Goal: Task Accomplishment & Management: Manage account settings

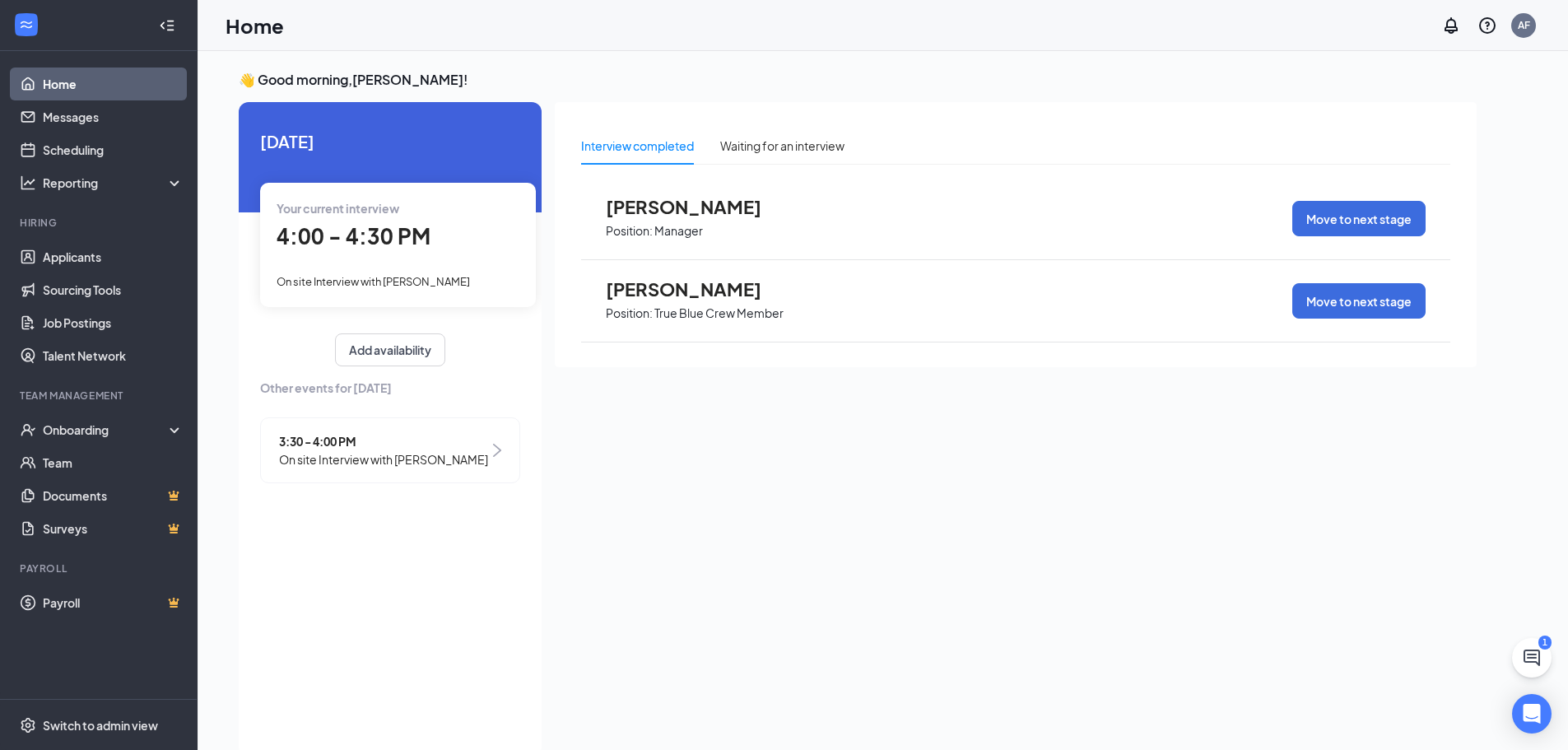
click at [689, 296] on span "[PERSON_NAME]" at bounding box center [697, 289] width 181 height 21
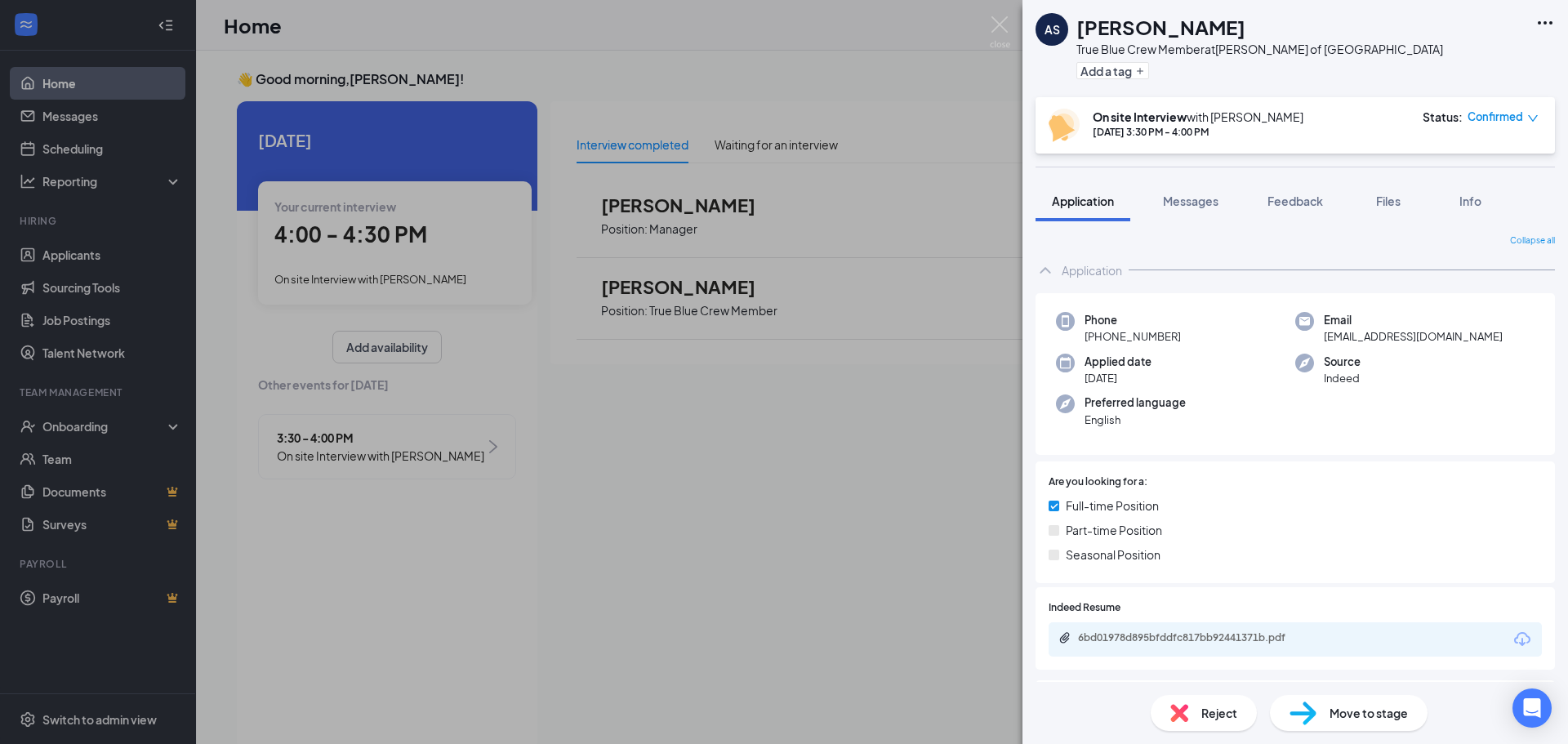
click at [1205, 715] on span "Reject" at bounding box center [1220, 712] width 36 height 18
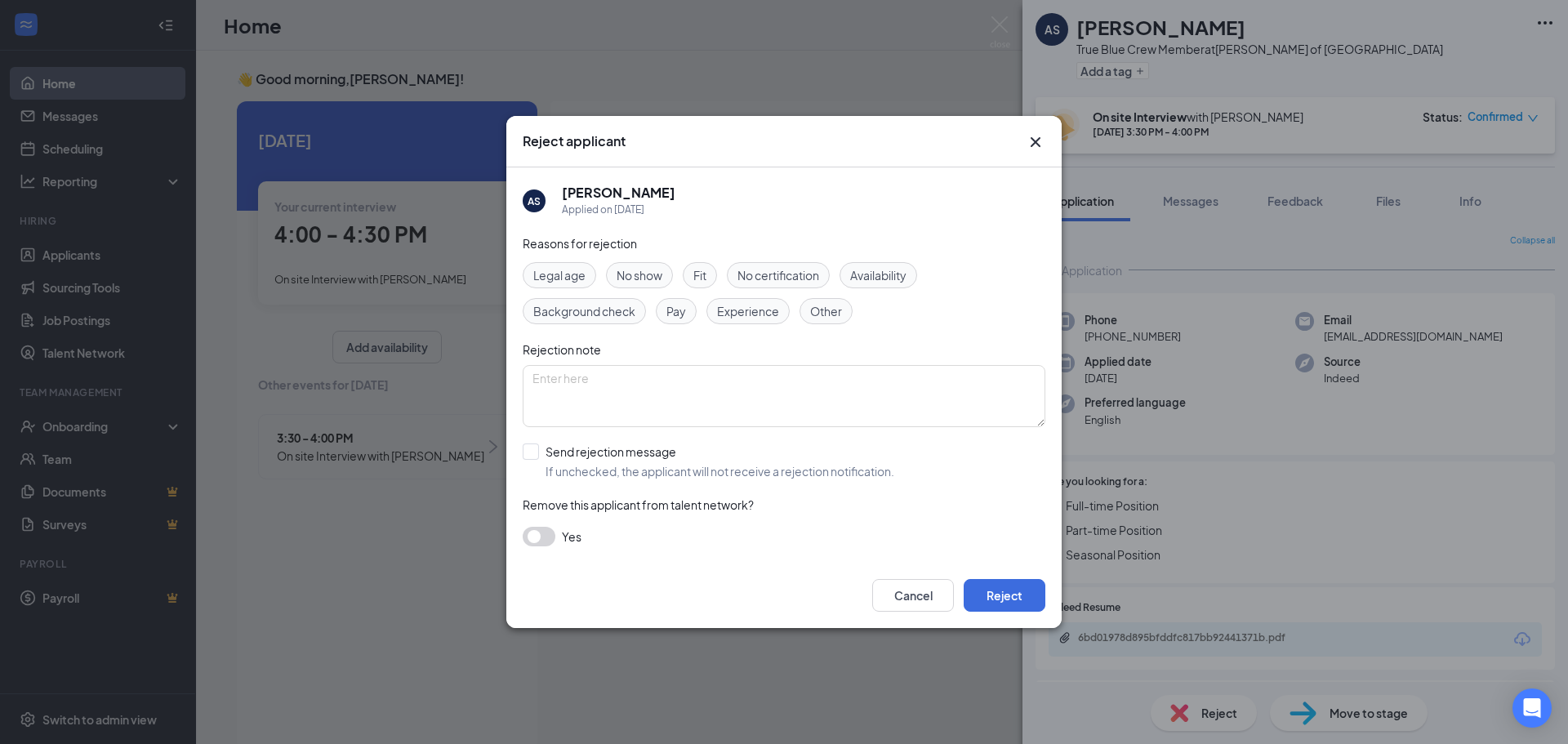
click at [629, 280] on span "No show" at bounding box center [639, 275] width 46 height 18
click at [1003, 595] on button "Reject" at bounding box center [1004, 596] width 81 height 33
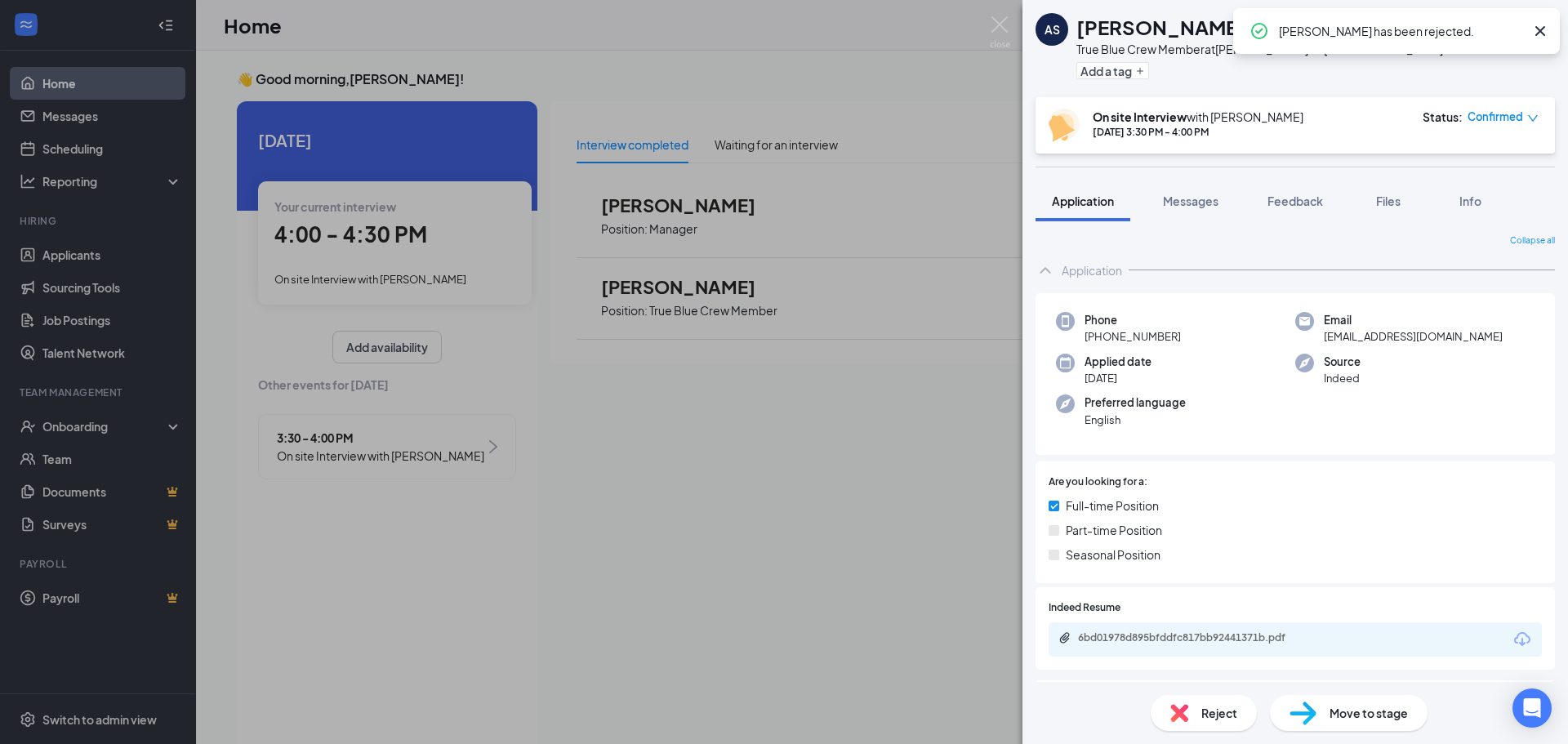
drag, startPoint x: 469, startPoint y: 622, endPoint x: 457, endPoint y: 581, distance: 42.7
click at [470, 619] on div "AS [PERSON_NAME] True Blue Crew Member at [PERSON_NAME] of [GEOGRAPHIC_DATA] Ad…" at bounding box center [784, 372] width 1568 height 744
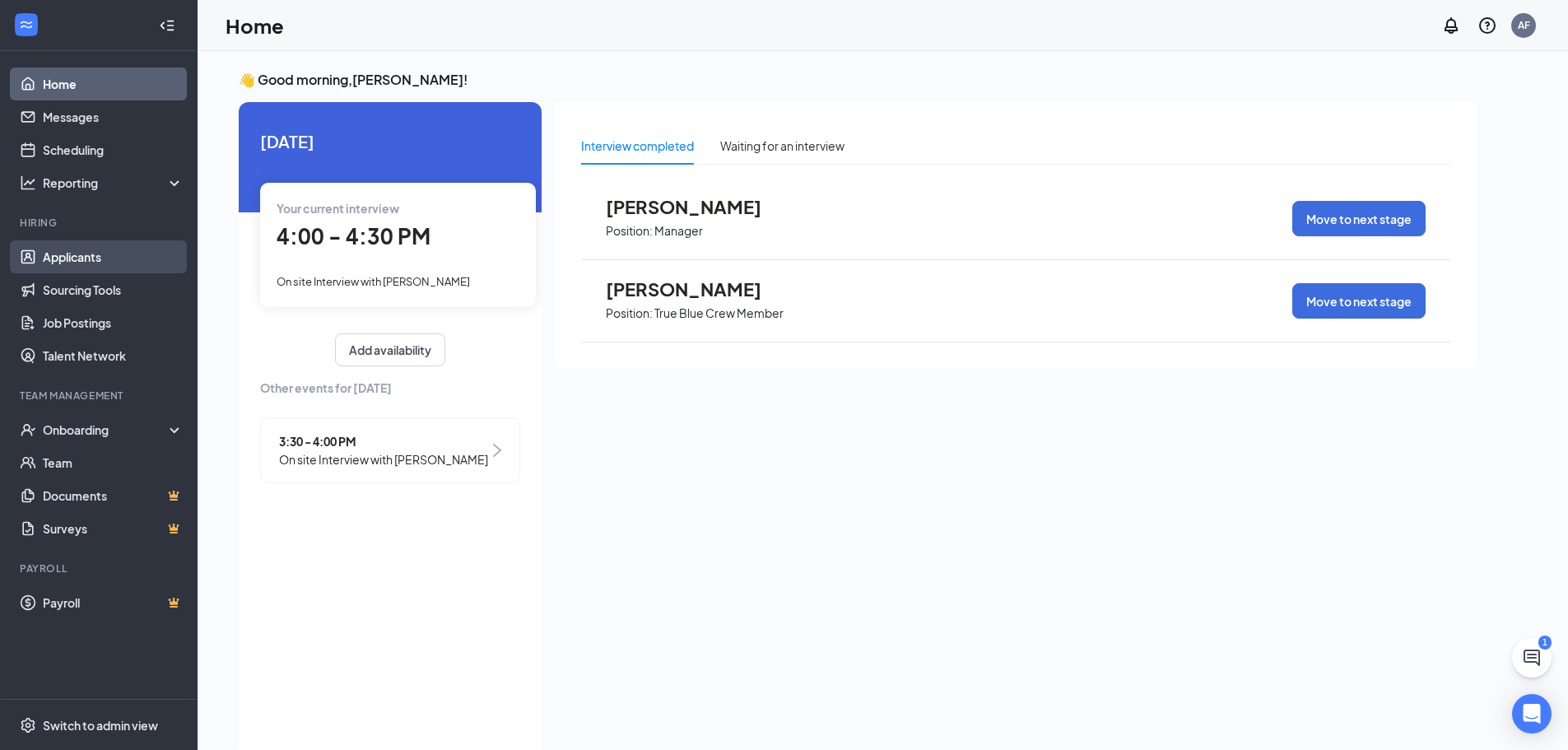
click at [92, 255] on link "Applicants" at bounding box center [113, 257] width 141 height 33
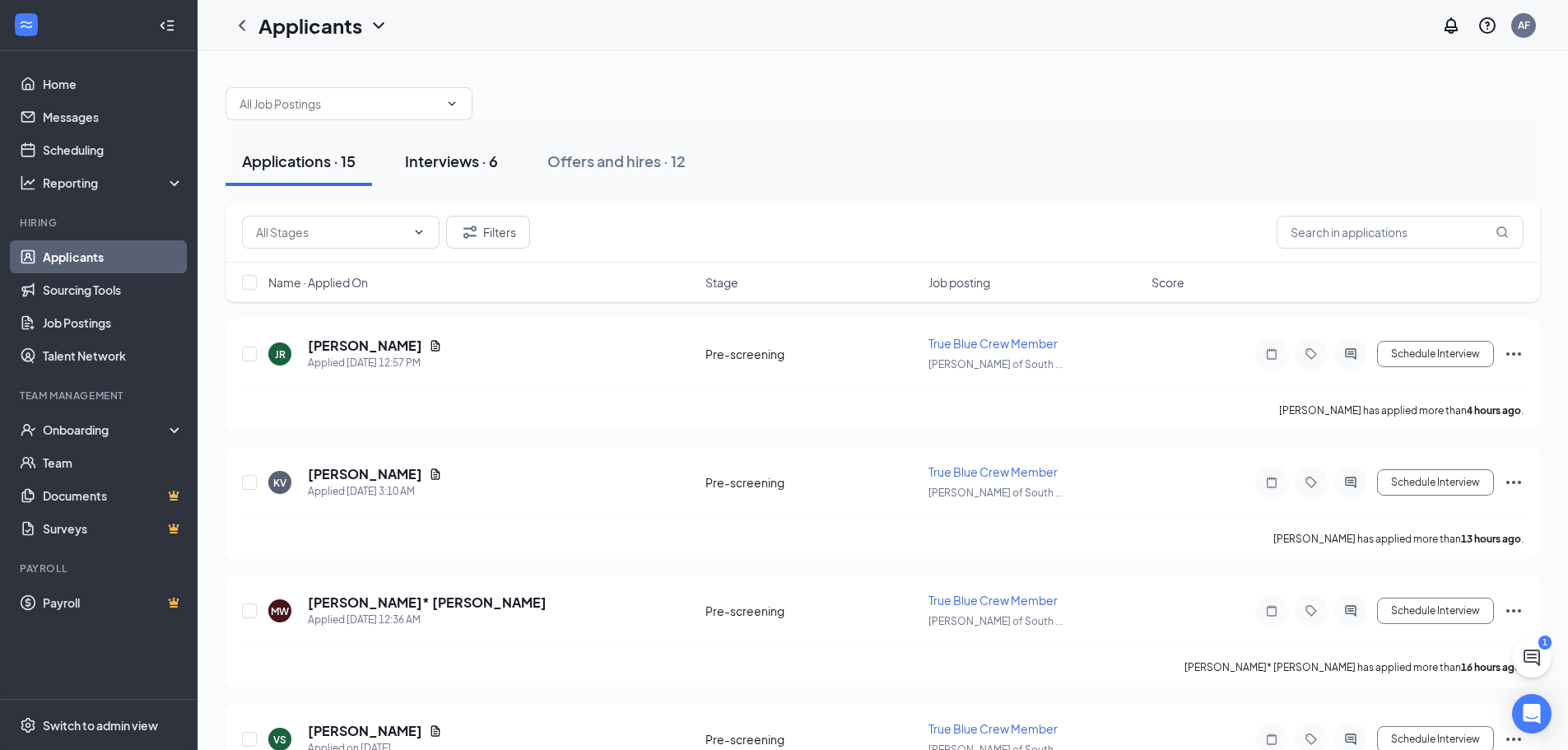
click at [464, 164] on div "Interviews · 6" at bounding box center [452, 160] width 93 height 20
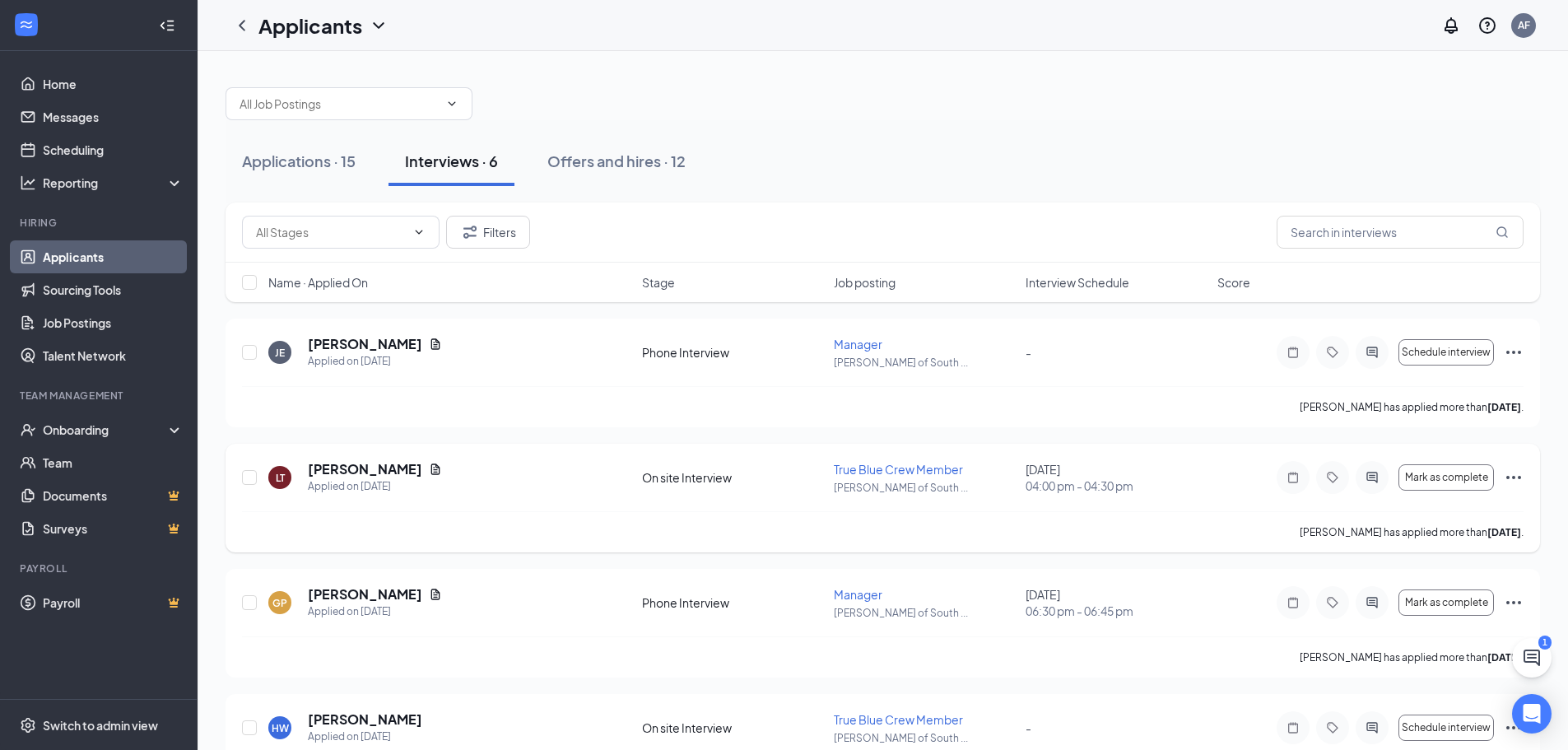
click at [276, 481] on div "LT" at bounding box center [280, 478] width 9 height 14
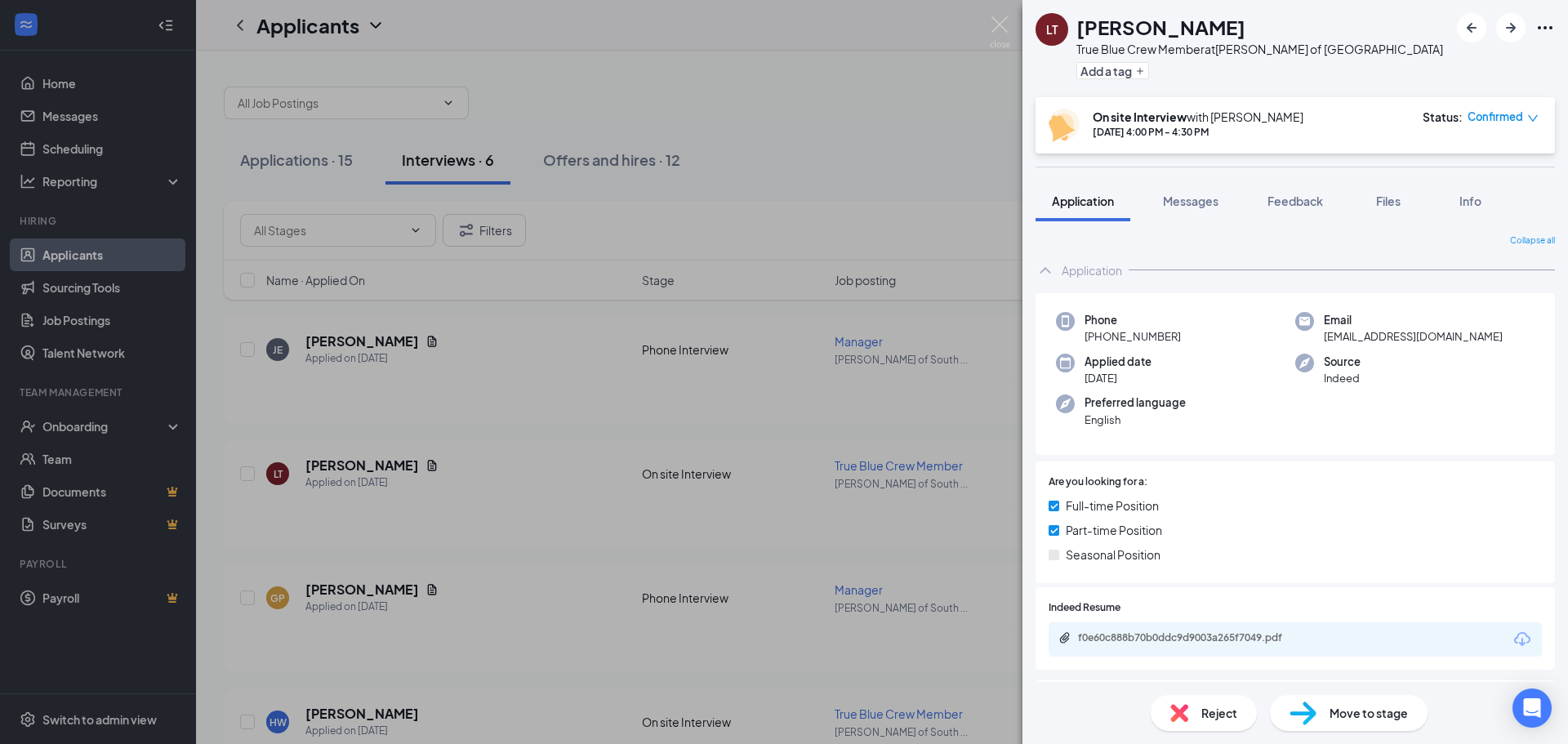
click at [1208, 709] on span "Reject" at bounding box center [1220, 712] width 36 height 18
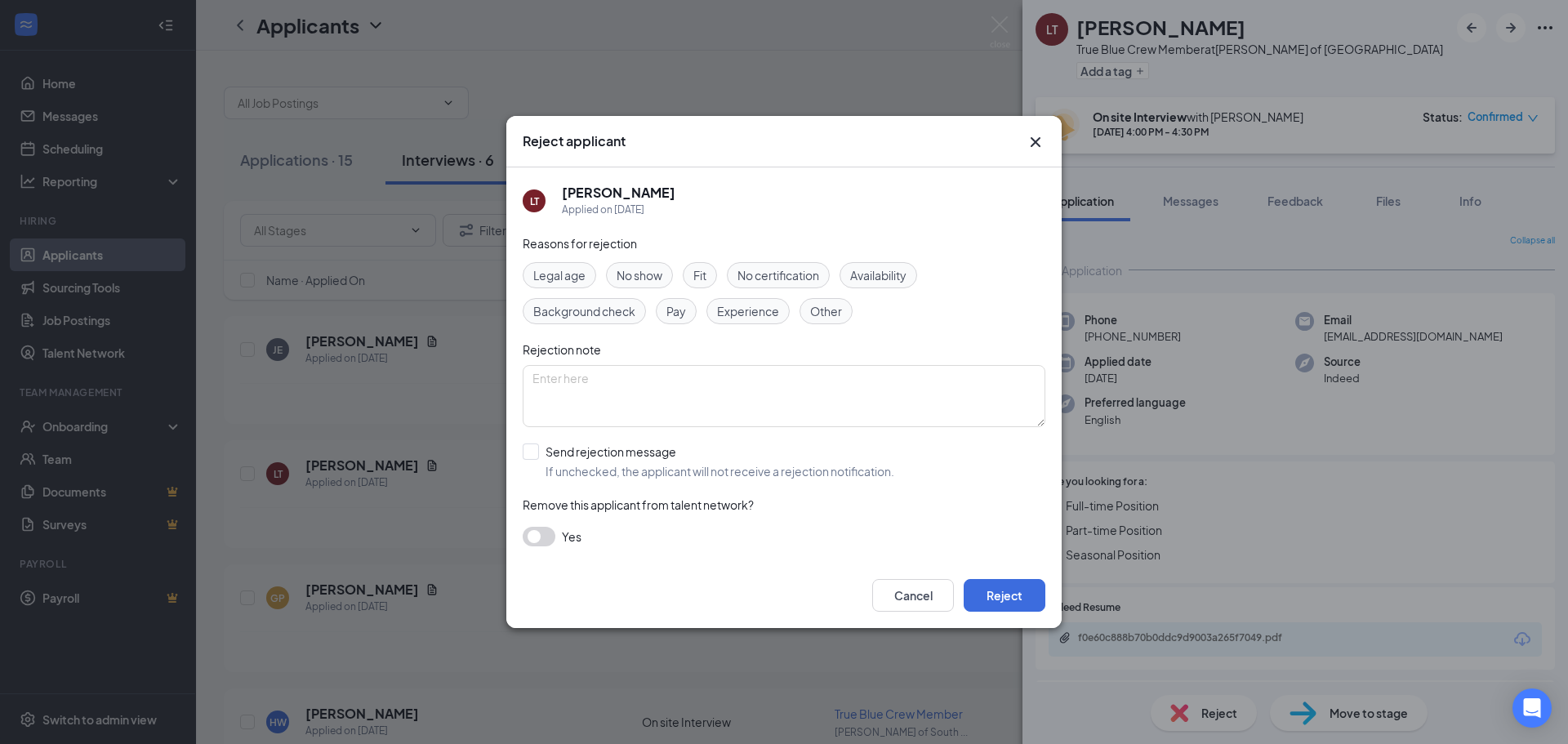
click at [628, 276] on span "No show" at bounding box center [639, 275] width 46 height 18
click at [997, 593] on button "Reject" at bounding box center [1004, 596] width 81 height 33
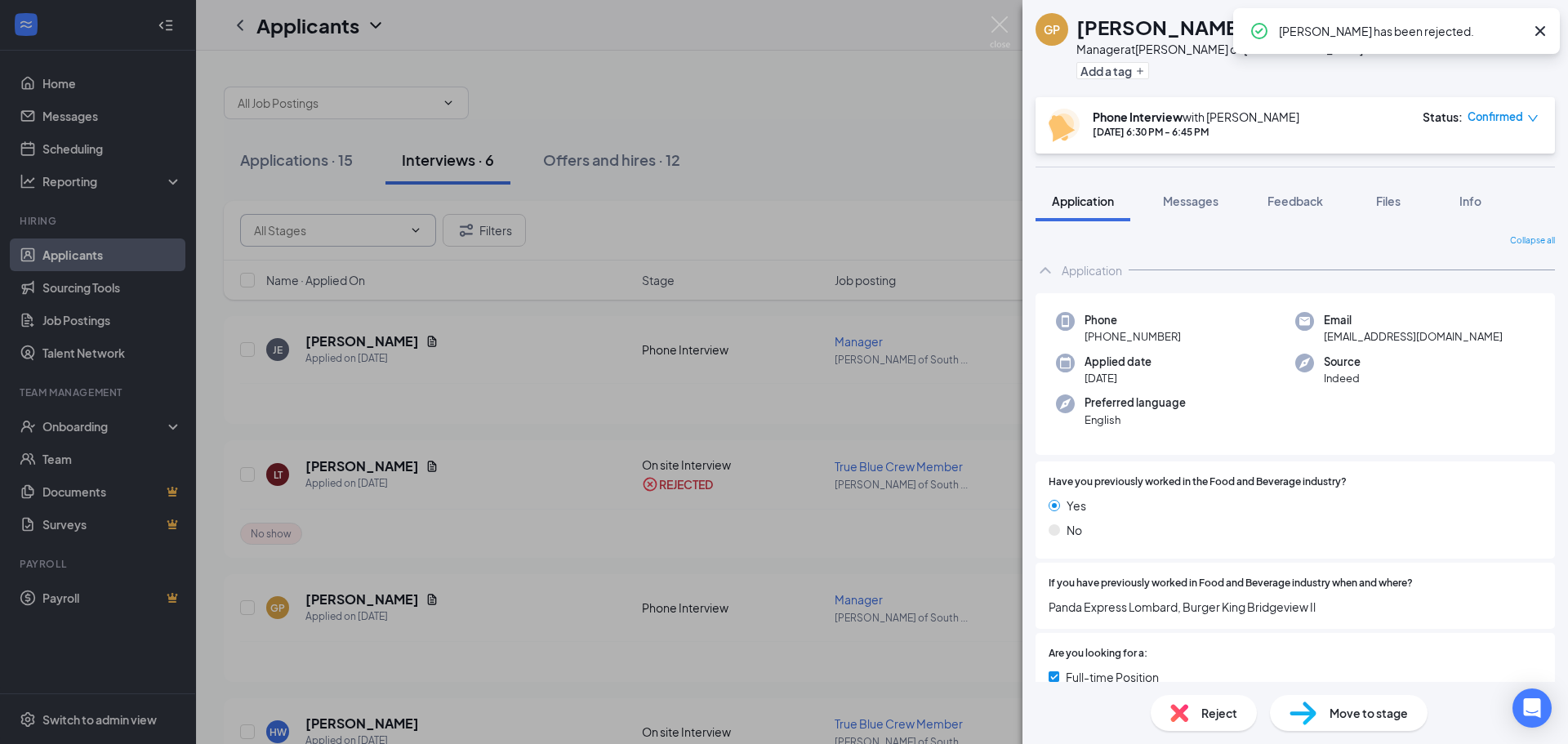
drag, startPoint x: 867, startPoint y: 109, endPoint x: 259, endPoint y: 217, distance: 617.5
click at [864, 104] on div "GP [PERSON_NAME] Manager at [GEOGRAPHIC_DATA][PERSON_NAME] of [GEOGRAPHIC_DATA]…" at bounding box center [784, 372] width 1568 height 744
